Goal: Navigation & Orientation: Find specific page/section

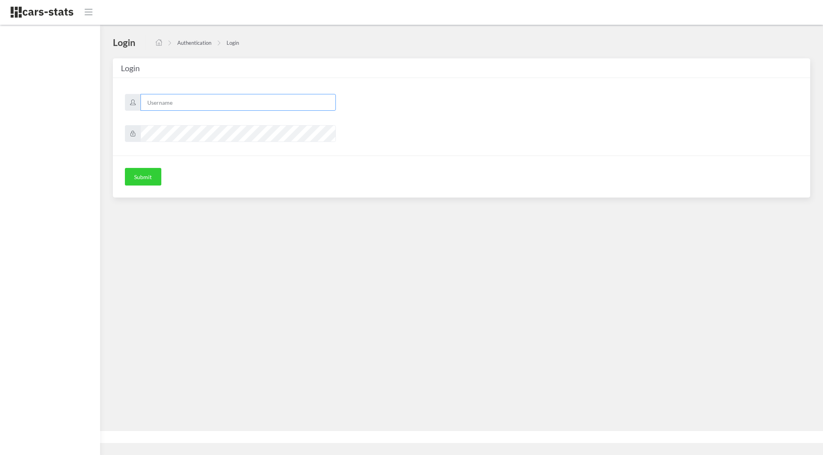
scroll to position [6, 6]
click at [185, 100] on input "text" at bounding box center [237, 102] width 195 height 17
type input "korben"
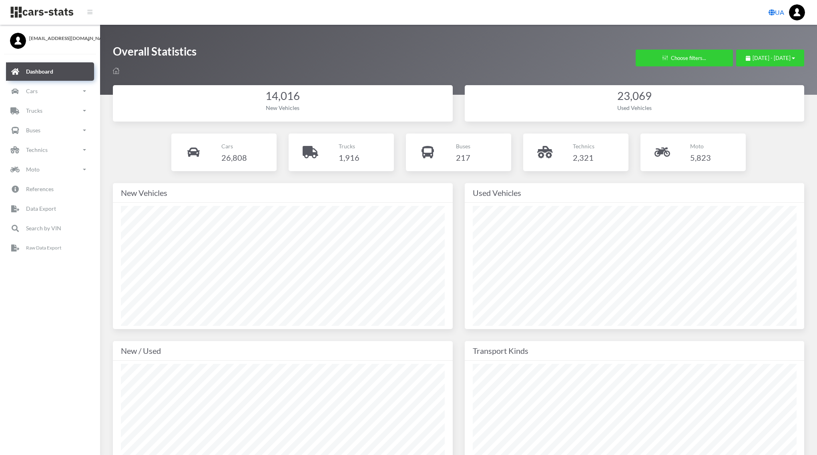
click at [126, 141] on div "Cars 26,808 Trucks 217" at bounding box center [458, 159] width 703 height 50
